Goal: Navigation & Orientation: Go to known website

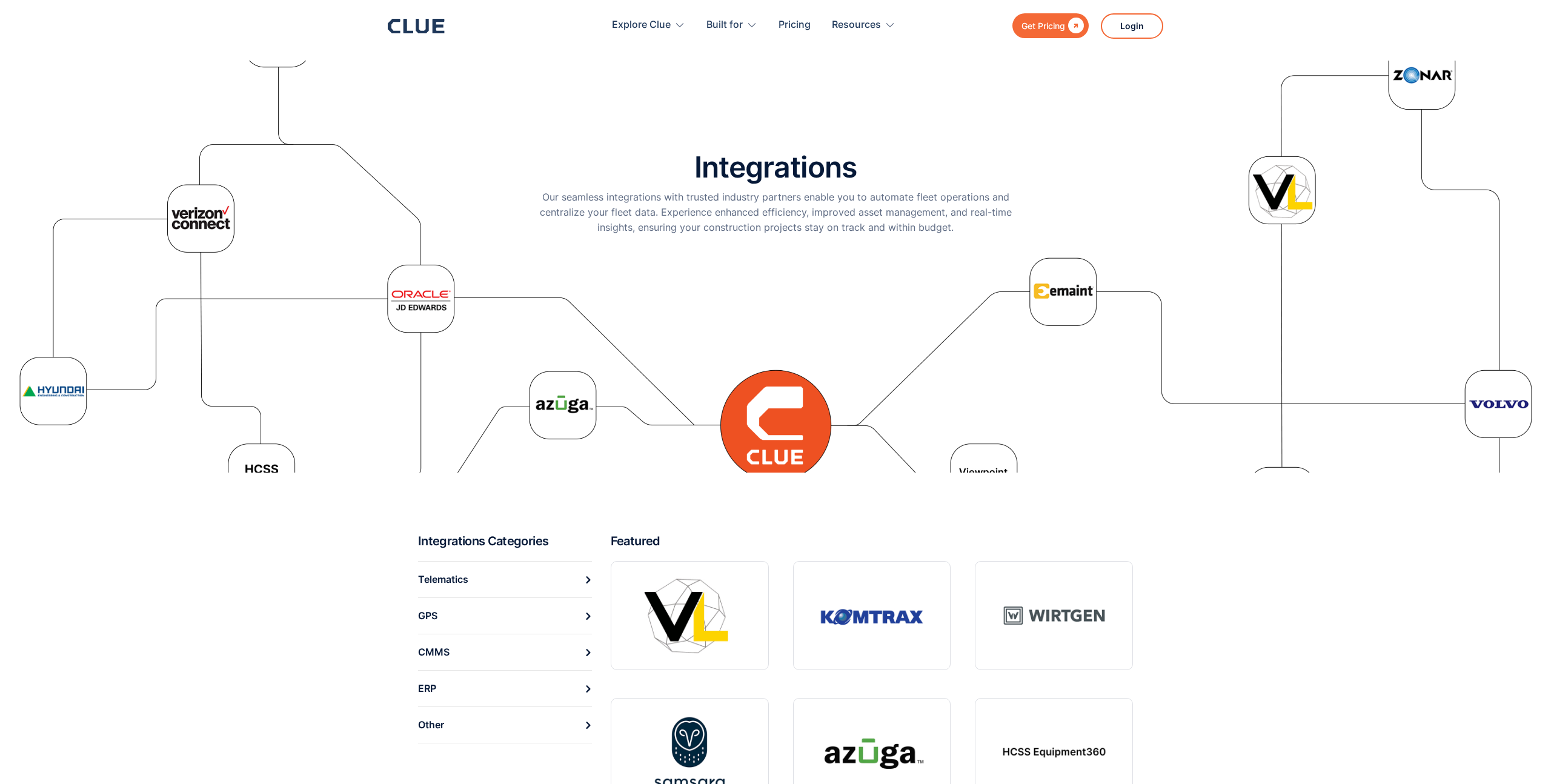
click at [424, 21] on icon at bounding box center [416, 26] width 57 height 15
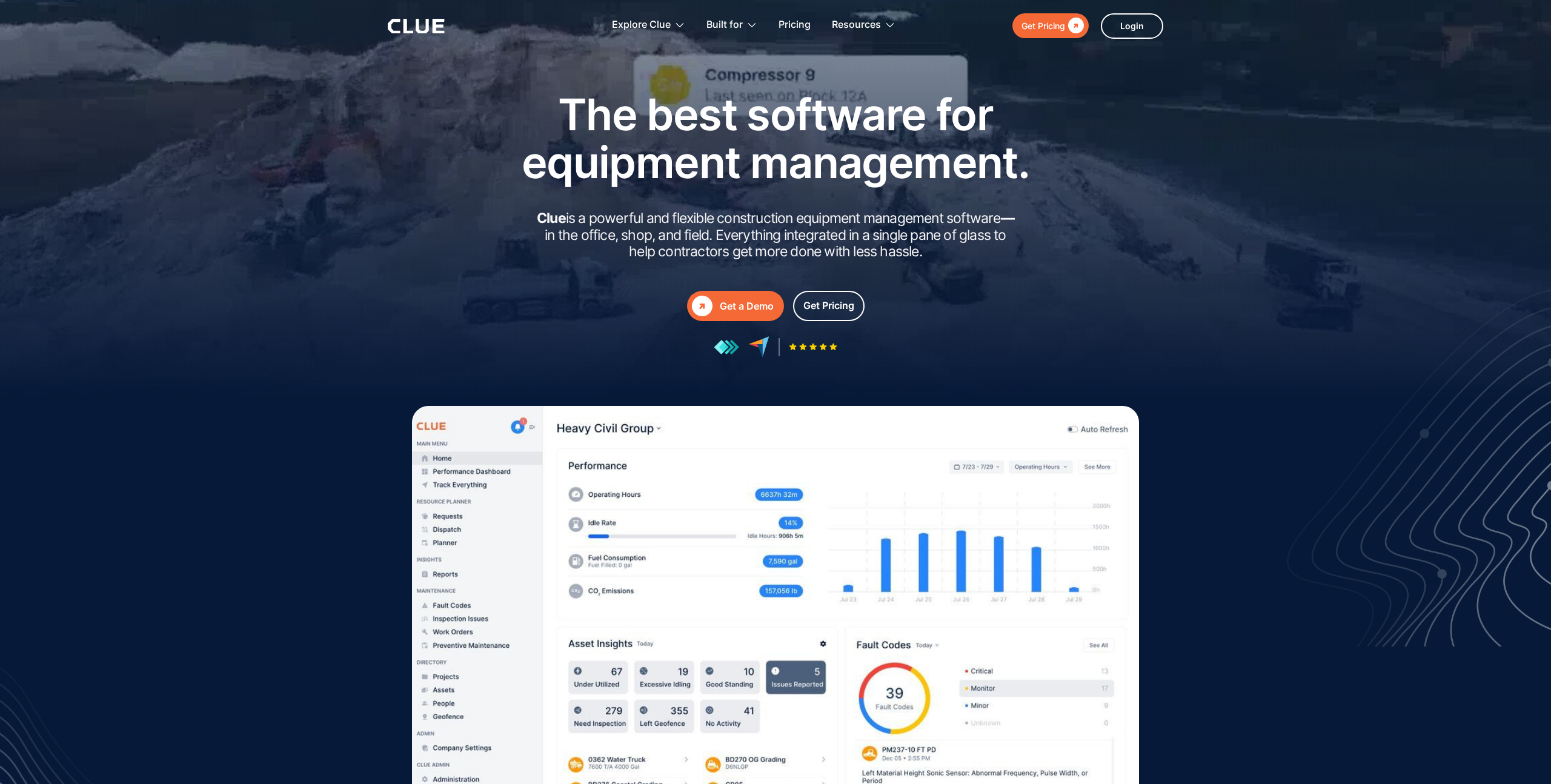
click at [1061, 252] on div "The best software for equipment management. Clue is a powerful and flexible con…" at bounding box center [776, 223] width 715 height 267
